Goal: Information Seeking & Learning: Learn about a topic

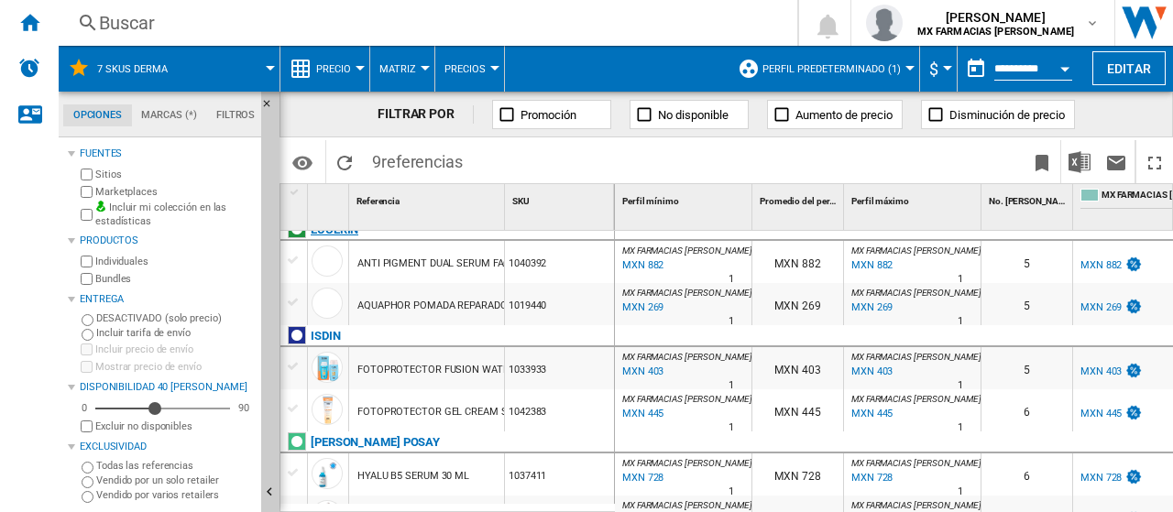
scroll to position [198, 0]
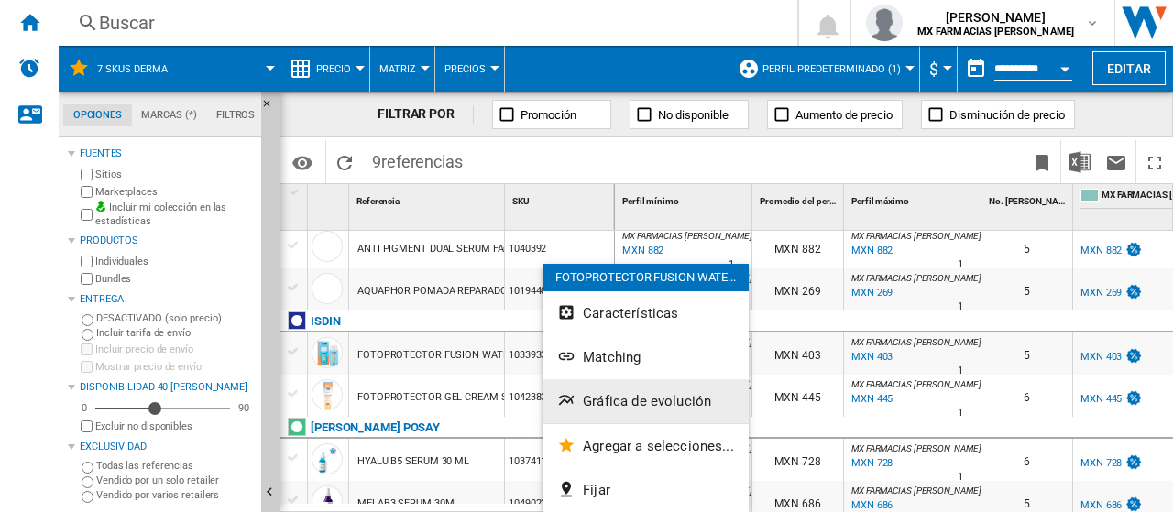
click at [622, 397] on span "Gráfica de evolución" at bounding box center [647, 401] width 128 height 16
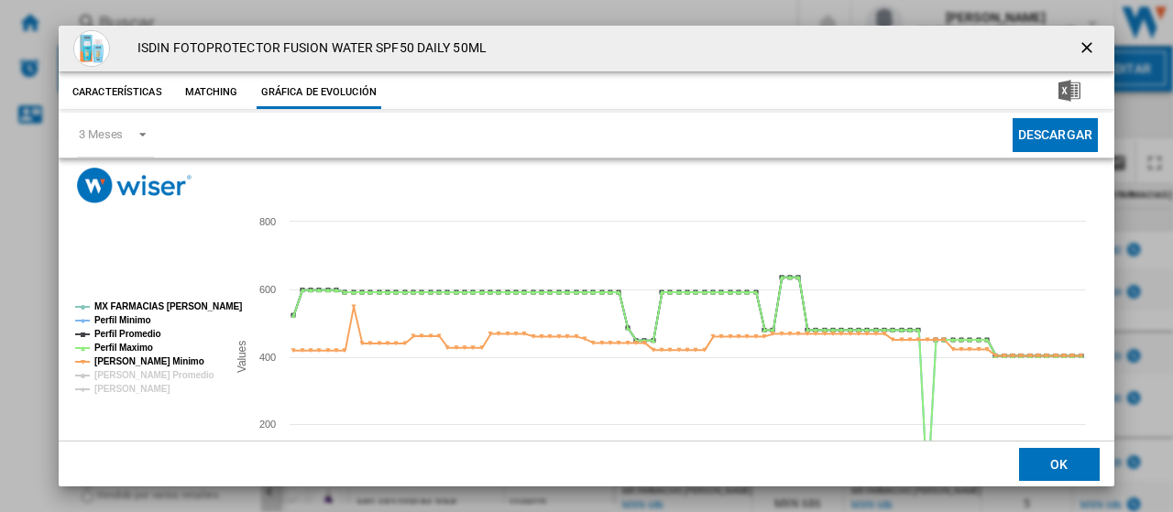
click at [1078, 49] on ng-md-icon "getI18NText('BUTTONS.CLOSE_DIALOG')" at bounding box center [1089, 49] width 22 height 22
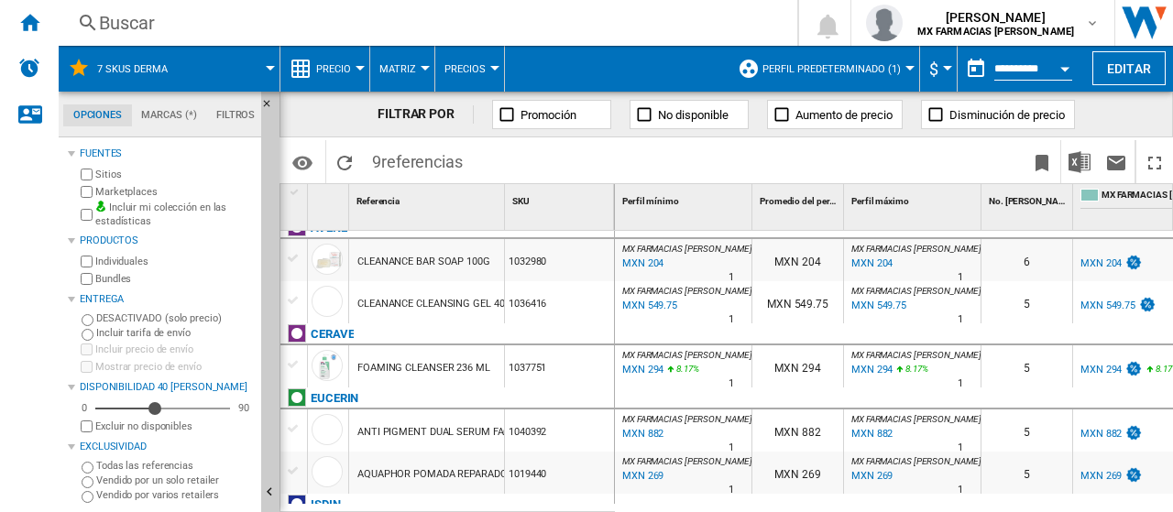
scroll to position [0, 0]
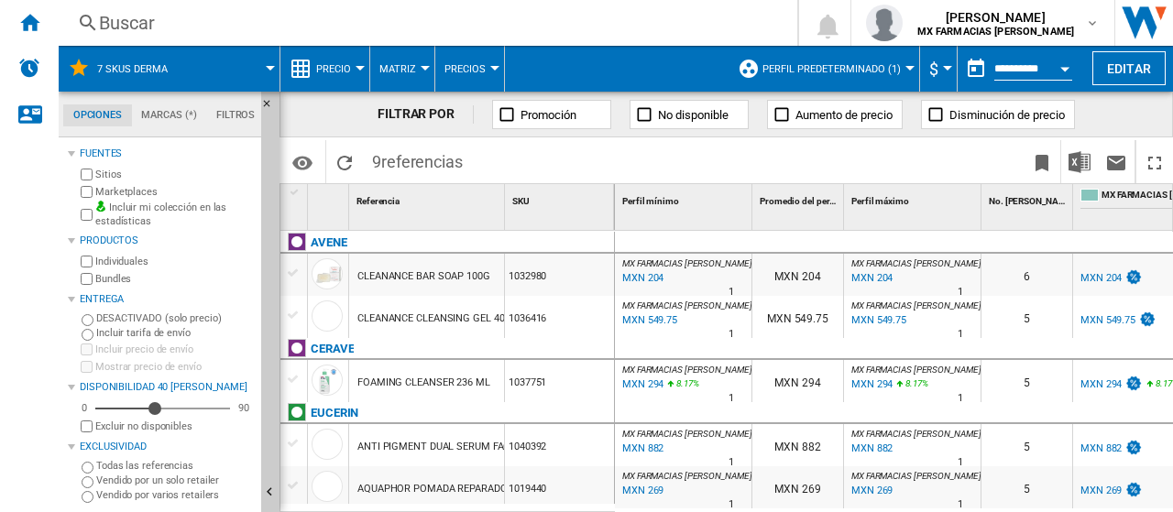
click at [399, 323] on div "CLEANANCE CLEANSING GEL 400ML" at bounding box center [440, 319] width 167 height 42
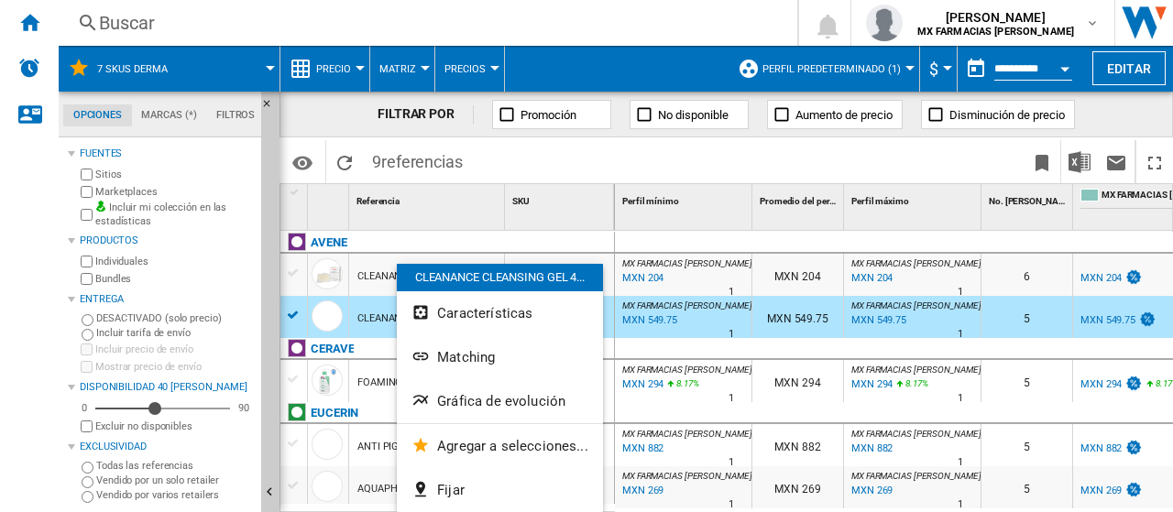
click at [486, 391] on button "Gráfica de evolución" at bounding box center [500, 401] width 206 height 44
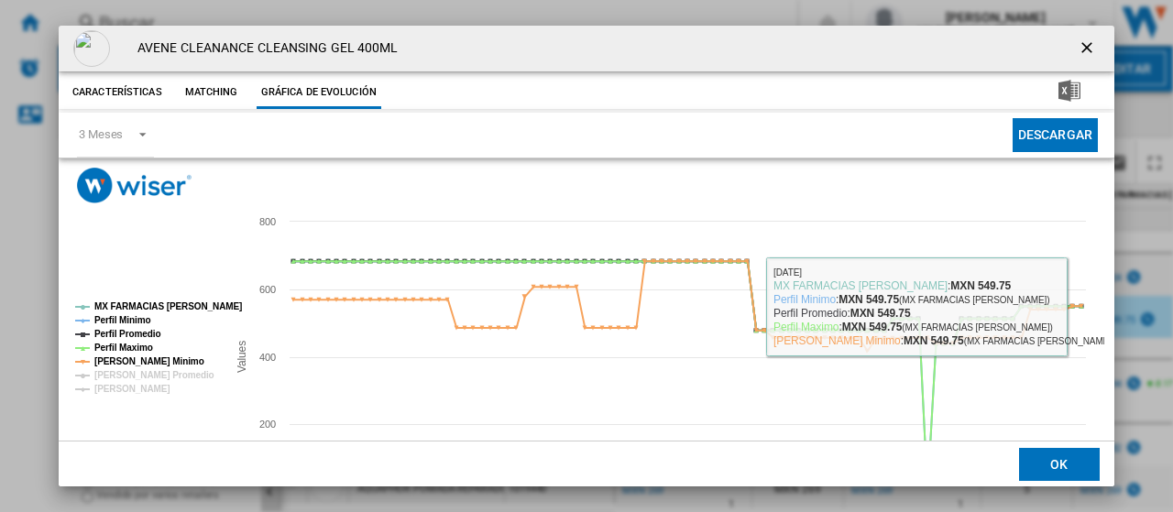
click at [1081, 59] on ng-md-icon "getI18NText('BUTTONS.CLOSE_DIALOG')" at bounding box center [1089, 49] width 22 height 22
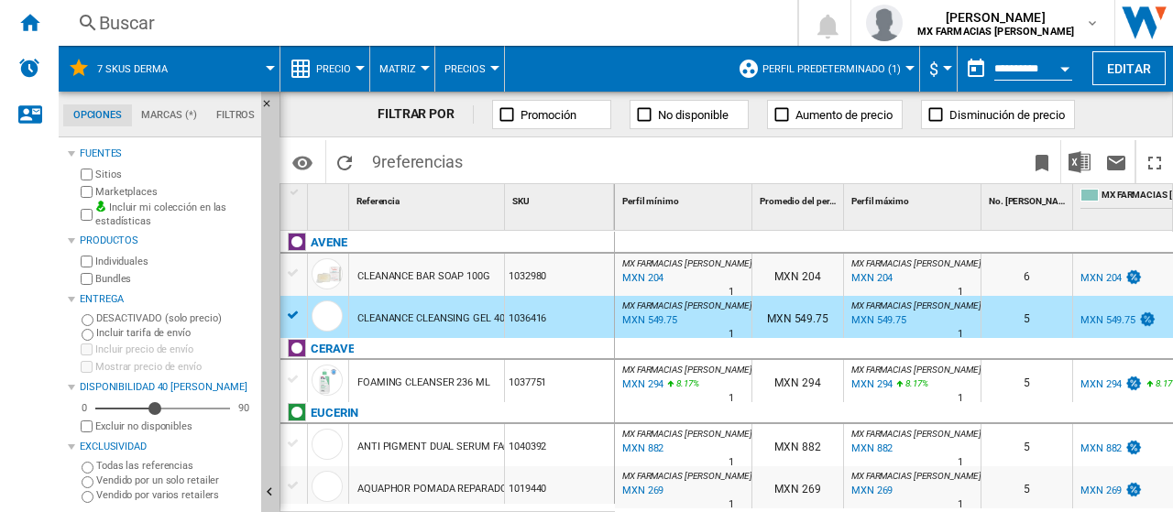
click at [578, 334] on div "1036416" at bounding box center [559, 317] width 109 height 42
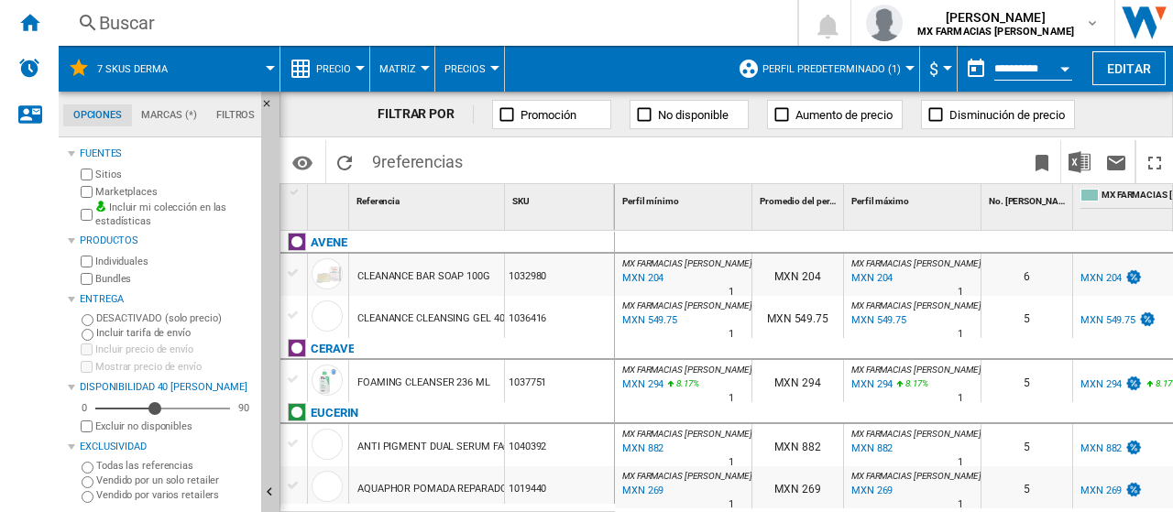
click at [862, 71] on span "Perfil predeterminado (1)" at bounding box center [831, 69] width 138 height 12
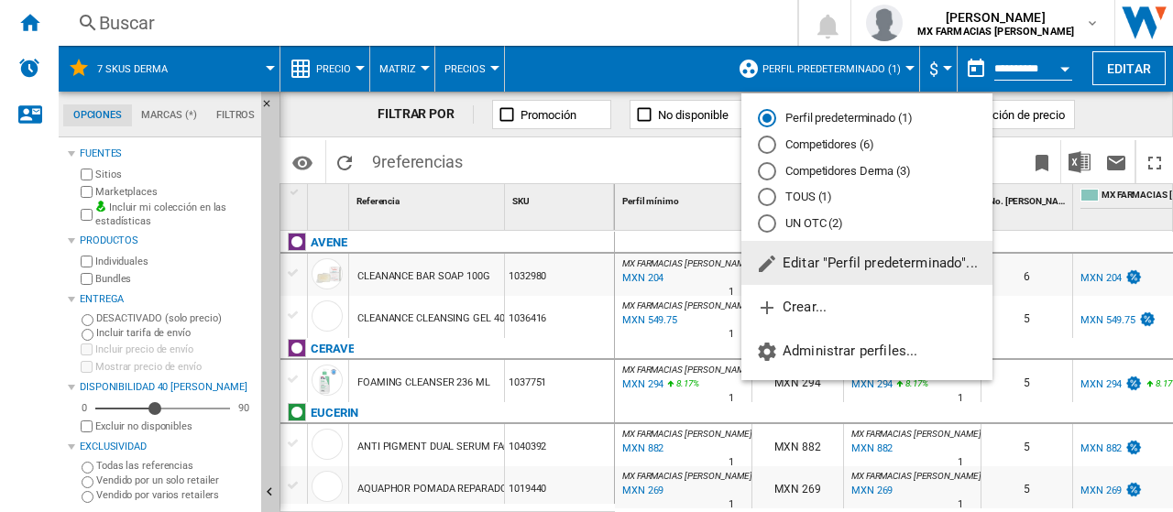
click at [774, 172] on div "Competidores Derma (3)" at bounding box center [767, 171] width 18 height 18
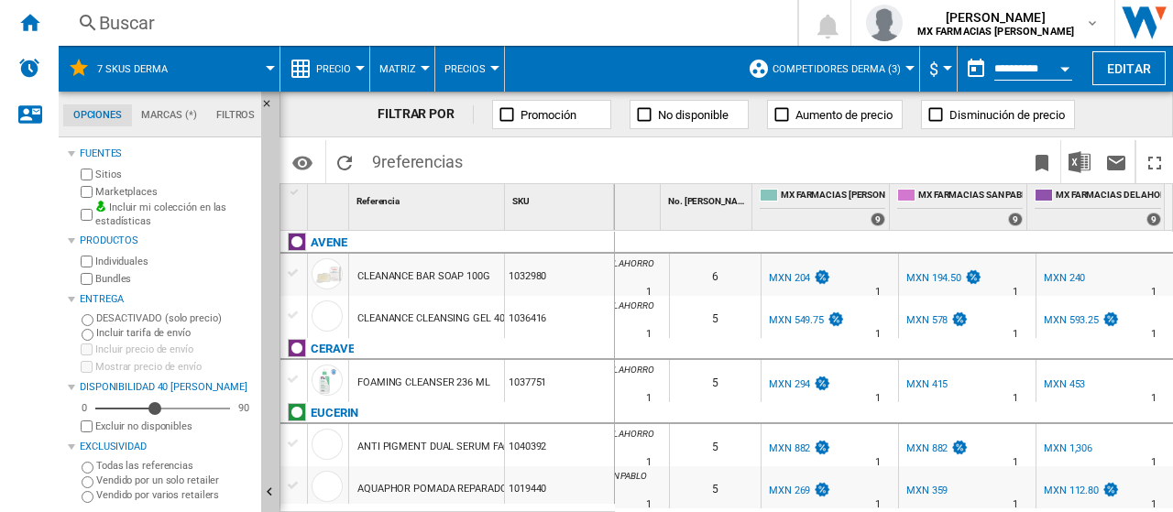
click at [790, 318] on div "MXN 549.75" at bounding box center [796, 320] width 55 height 12
click at [812, 321] on div "MXN 549.75" at bounding box center [805, 321] width 79 height 18
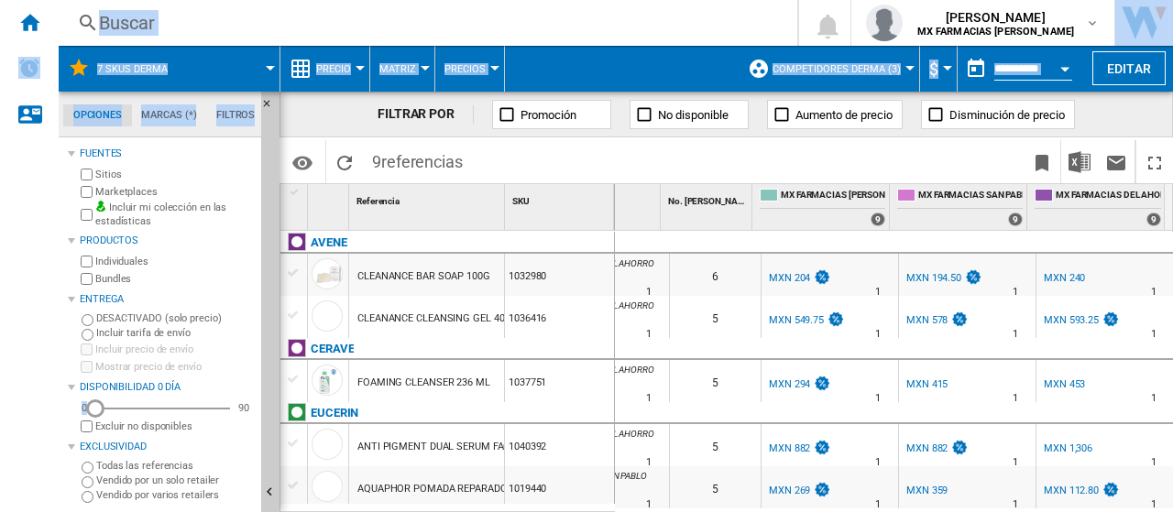
drag, startPoint x: 159, startPoint y: 410, endPoint x: 33, endPoint y: 419, distance: 126.8
click at [33, 419] on div "NEW [GEOGRAPHIC_DATA] [GEOGRAPHIC_DATA] 0 [PERSON_NAME] MX FARMACIAS [PERSON_NA…" at bounding box center [586, 256] width 1173 height 512
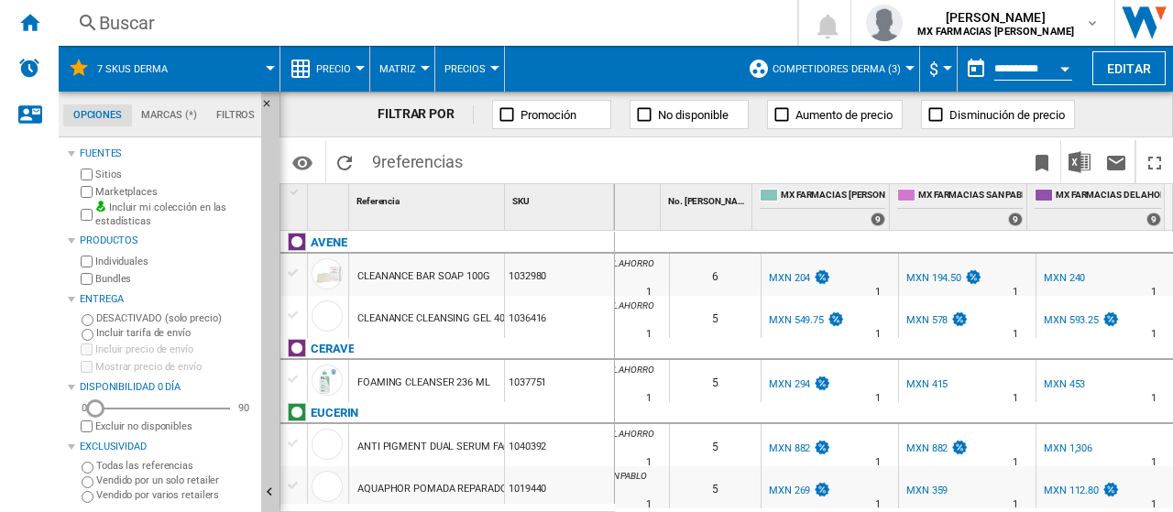
click at [53, 401] on wk-sidenav "NEW" at bounding box center [29, 256] width 59 height 512
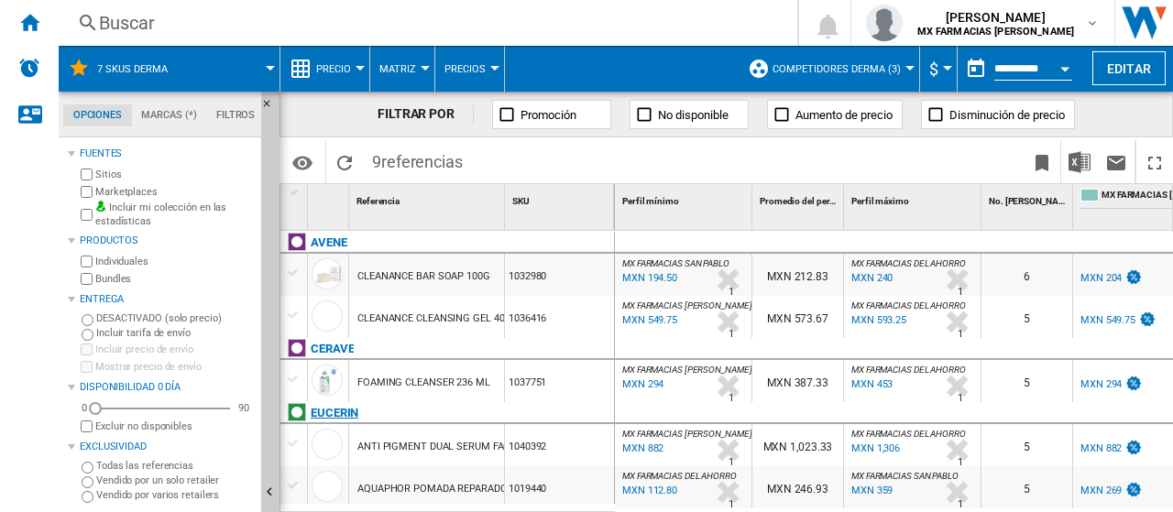
scroll to position [183, 0]
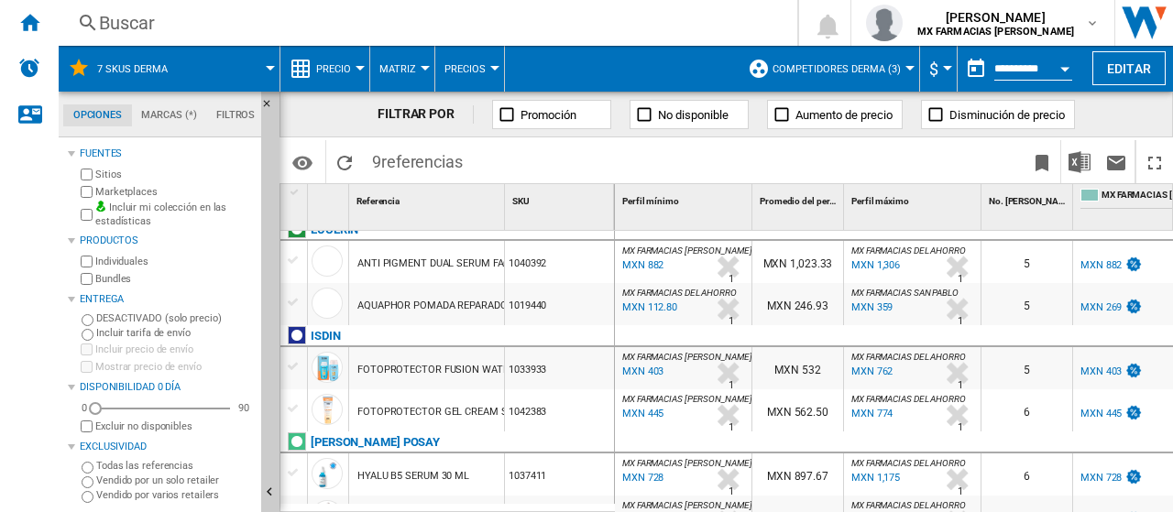
click at [569, 369] on div "1033933" at bounding box center [559, 368] width 109 height 42
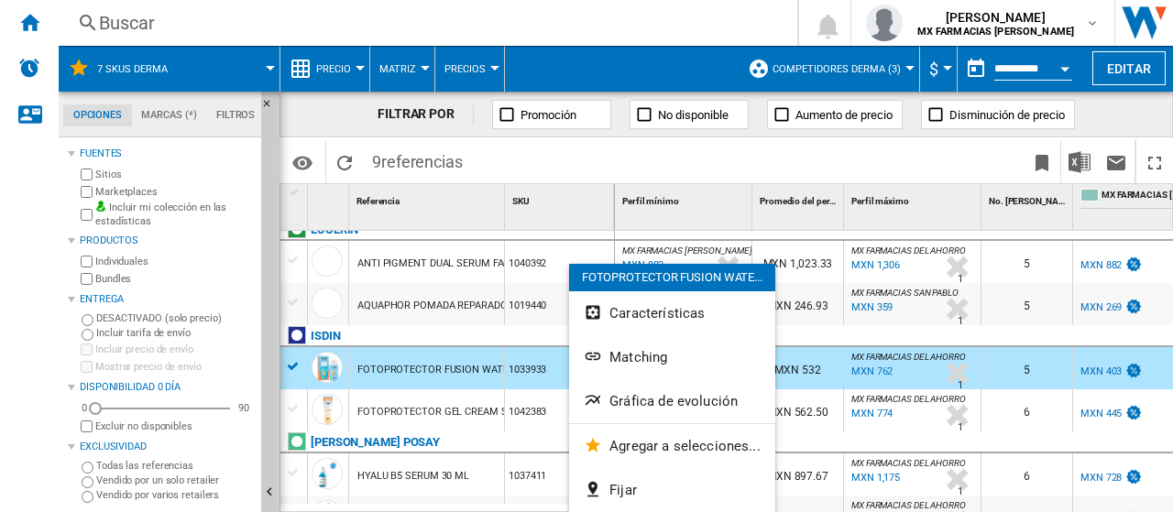
click at [423, 364] on div at bounding box center [586, 256] width 1173 height 512
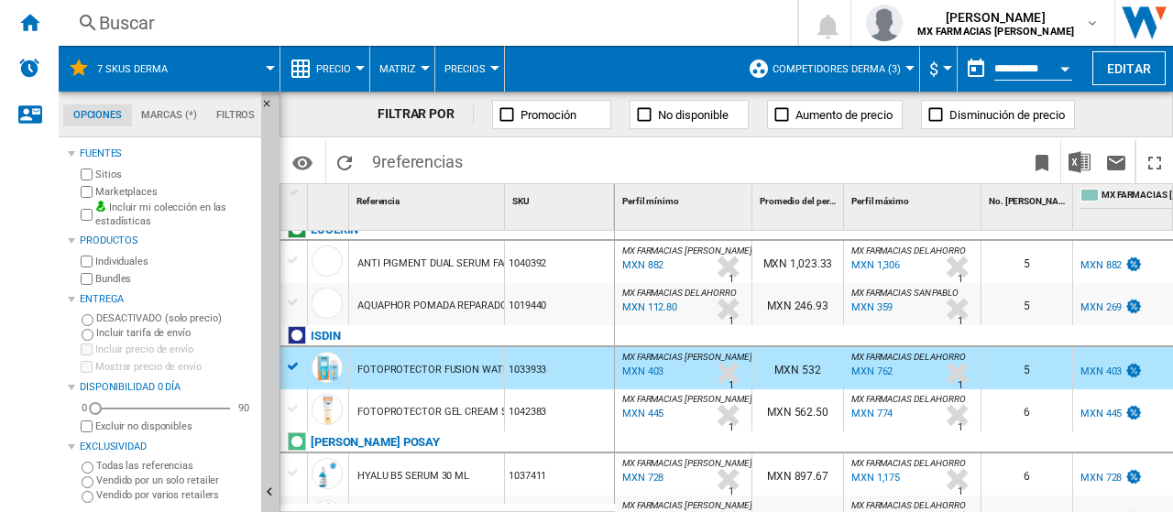
click at [423, 364] on div "FOTOPROTECTOR FUSION WATER SPF50 DAILY 50ML" at bounding box center [480, 370] width 246 height 42
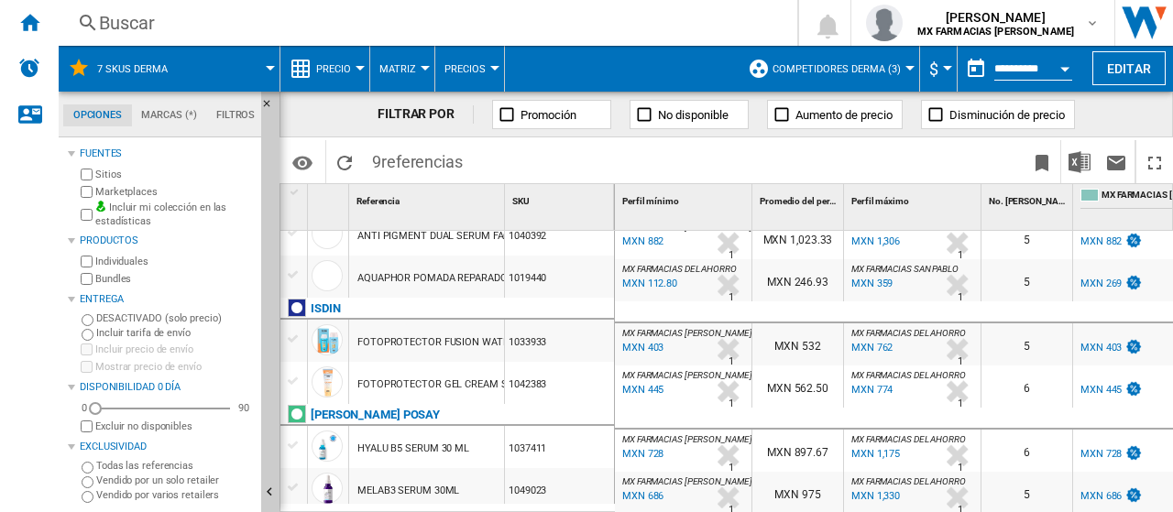
scroll to position [216, 0]
